Goal: Find specific page/section: Find specific page/section

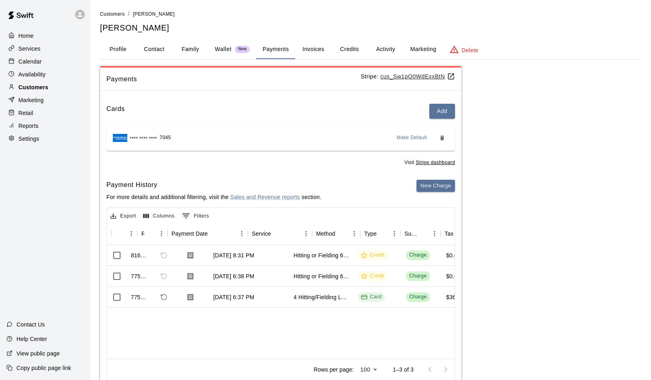
scroll to position [0, 42]
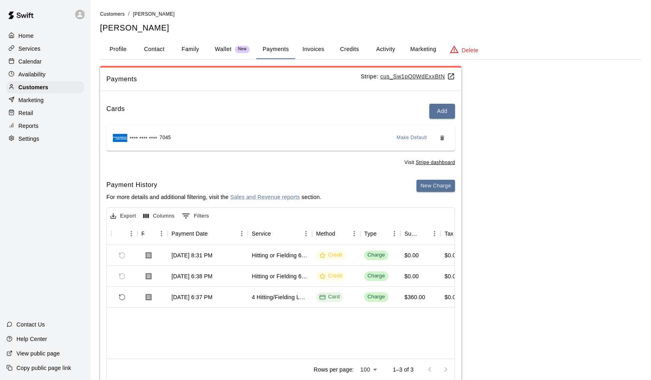
click at [32, 49] on p "Services" at bounding box center [29, 49] width 22 height 8
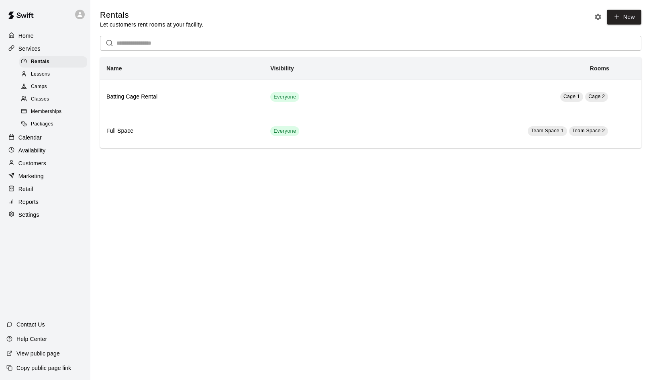
click at [43, 100] on span "Classes" at bounding box center [40, 99] width 18 height 8
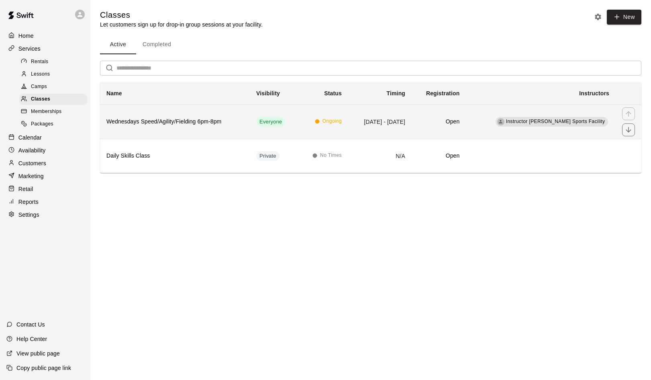
click at [147, 123] on h6 "Wednesdays Speed/Agility/Fielding 6pm-8pm" at bounding box center [174, 121] width 137 height 9
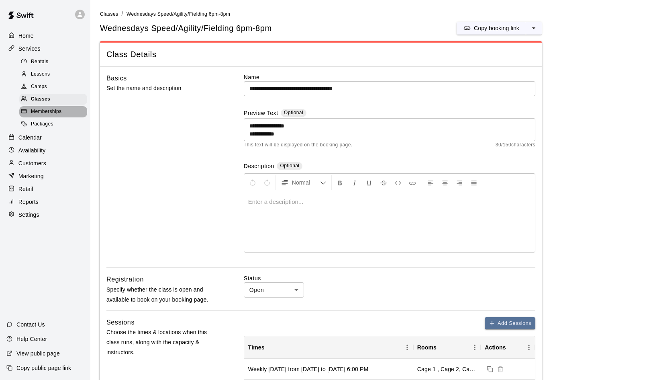
click at [49, 108] on span "Memberships" at bounding box center [46, 112] width 31 height 8
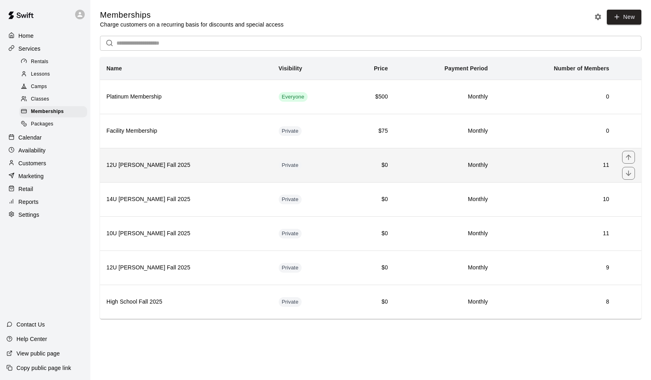
click at [149, 167] on h6 "12U [PERSON_NAME] Fall 2025" at bounding box center [186, 165] width 160 height 9
